Goal: Task Accomplishment & Management: Manage account settings

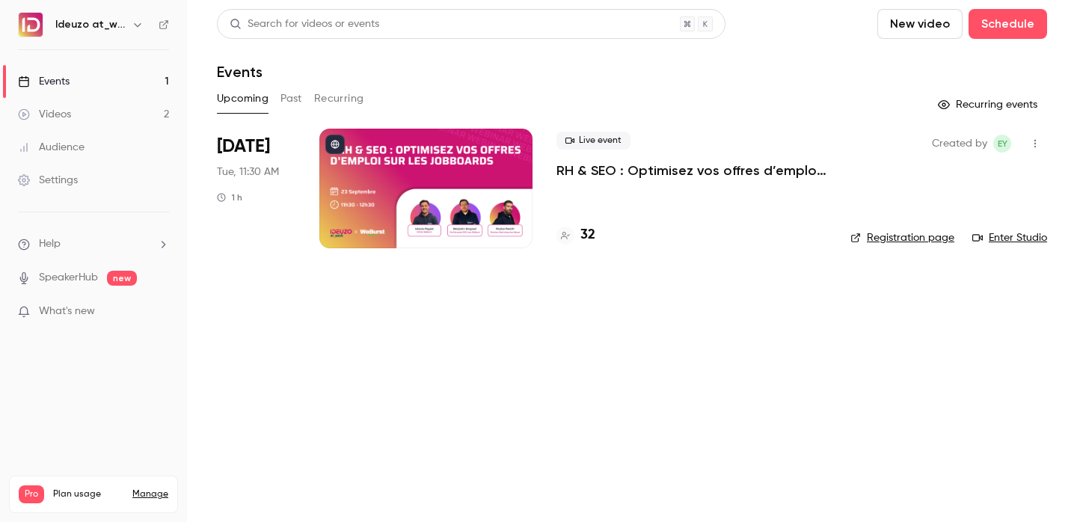
click at [458, 206] on div at bounding box center [425, 189] width 213 height 120
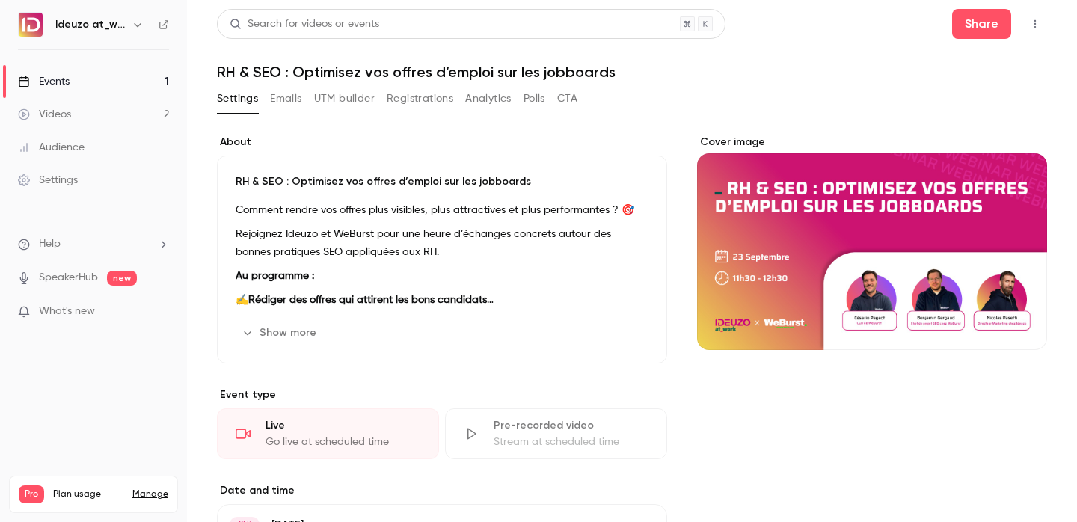
click at [93, 87] on link "Events 1" at bounding box center [93, 81] width 187 height 33
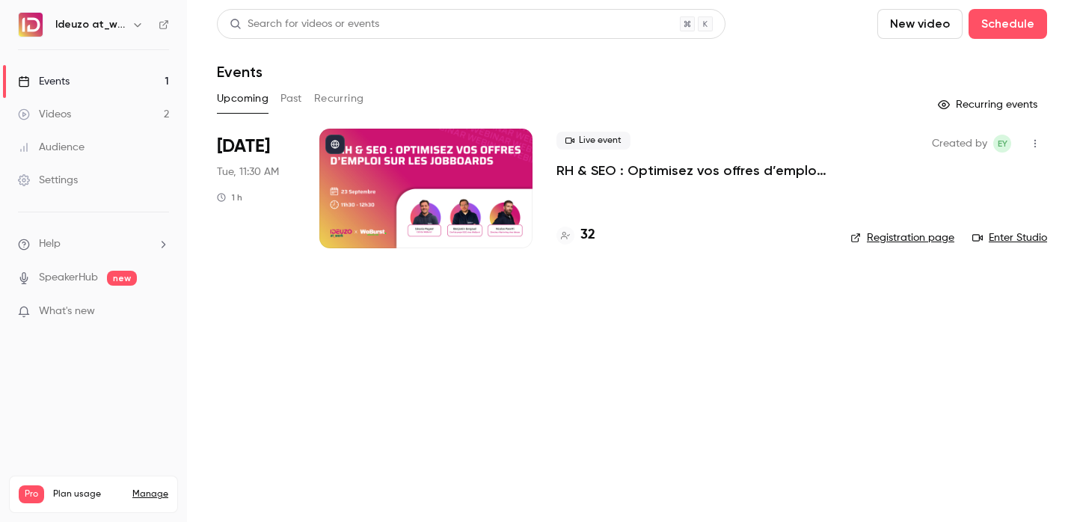
click at [595, 240] on div "32" at bounding box center [691, 235] width 270 height 20
click at [592, 240] on h4 "32" at bounding box center [587, 235] width 15 height 20
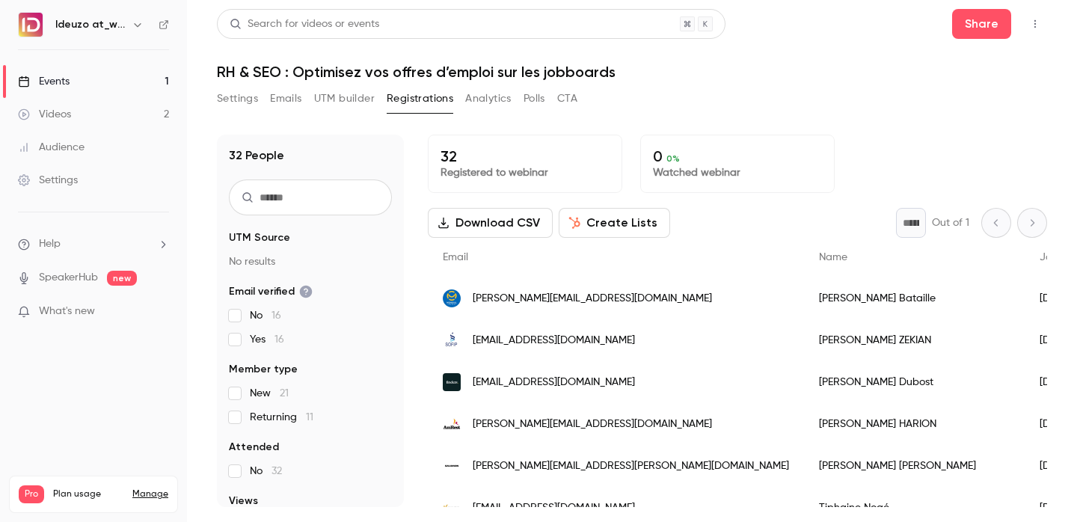
click at [147, 71] on link "Events 1" at bounding box center [93, 81] width 187 height 33
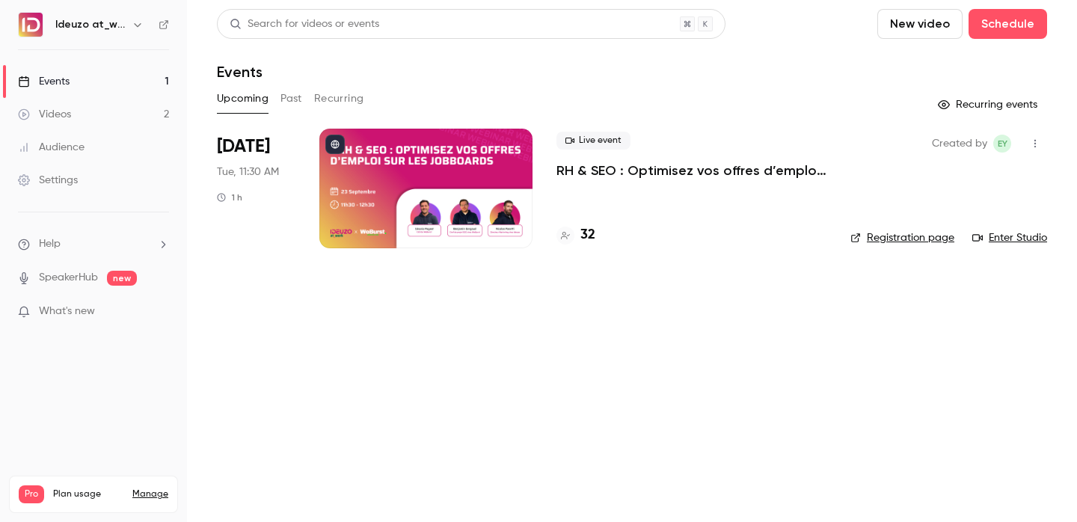
click at [146, 73] on link "Events 1" at bounding box center [93, 81] width 187 height 33
click at [591, 229] on h4 "32" at bounding box center [587, 235] width 15 height 20
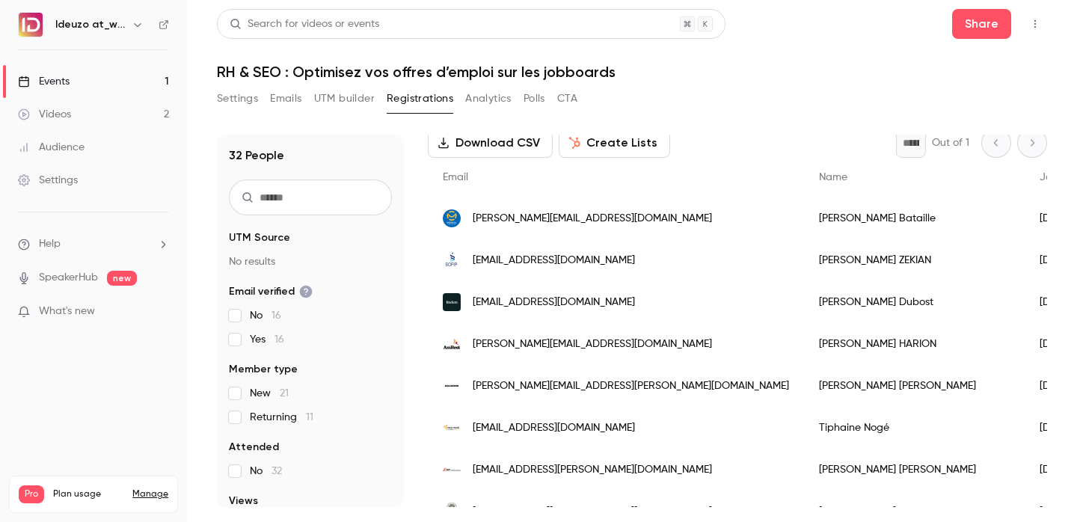
scroll to position [85, 0]
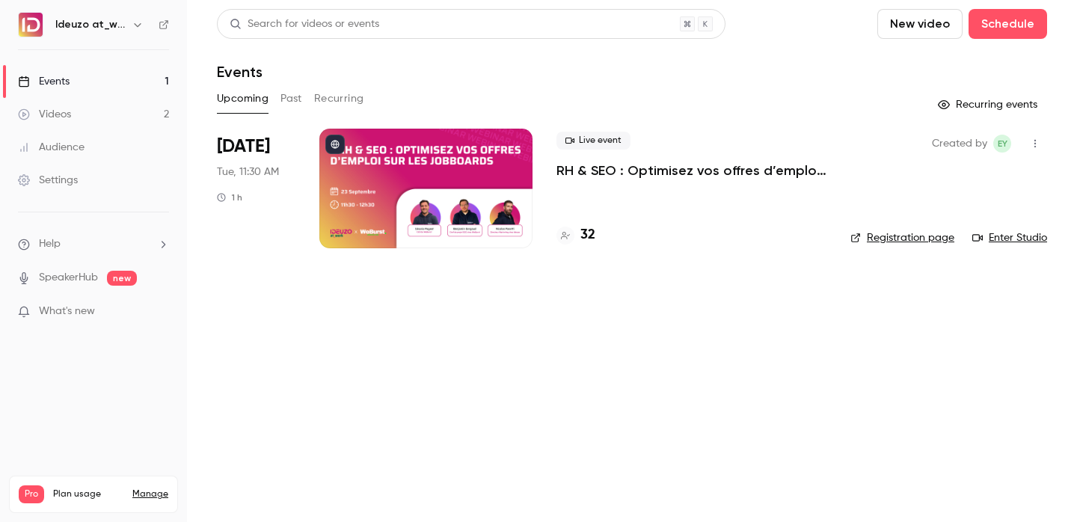
click at [909, 239] on link "Registration page" at bounding box center [902, 237] width 104 height 15
